Goal: Information Seeking & Learning: Learn about a topic

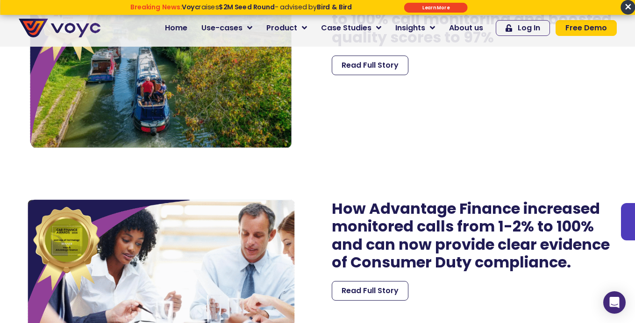
scroll to position [1985, 0]
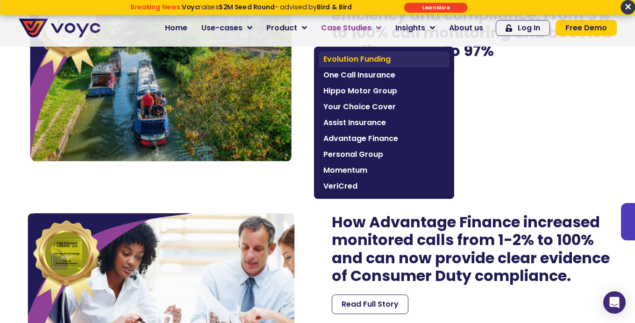
click at [366, 62] on span "Evolution Funding" at bounding box center [384, 59] width 122 height 11
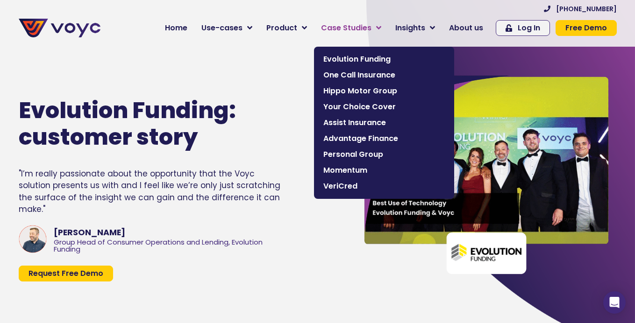
click at [370, 31] on span "Case Studies" at bounding box center [346, 27] width 50 height 11
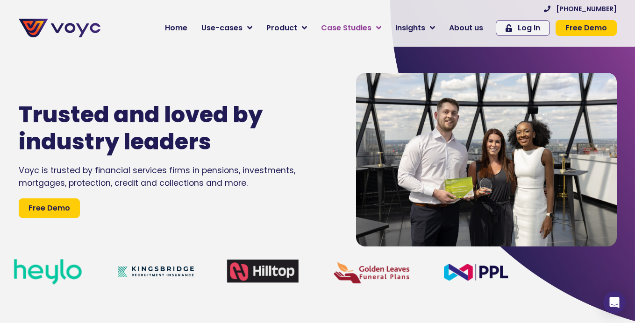
click at [371, 33] on span "Case Studies" at bounding box center [346, 27] width 50 height 11
click at [371, 29] on span "Case Studies" at bounding box center [346, 27] width 50 height 11
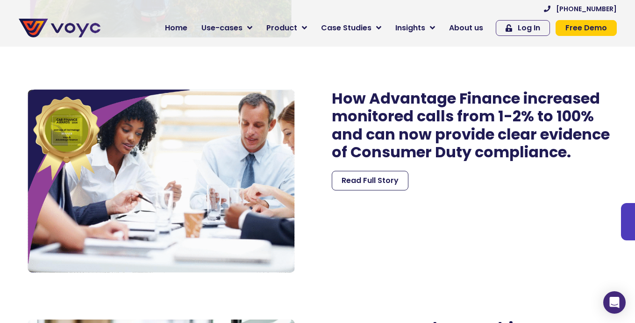
scroll to position [2095, 0]
